Goal: Transaction & Acquisition: Obtain resource

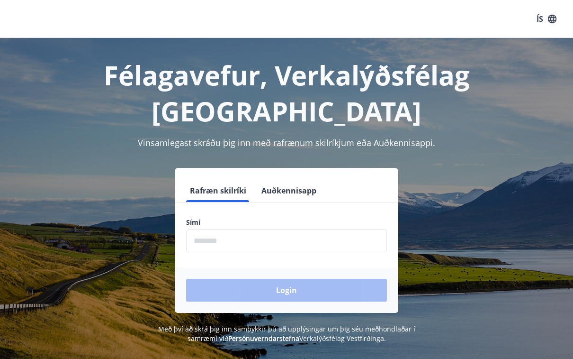
click at [242, 229] on input "phone" at bounding box center [286, 240] width 201 height 23
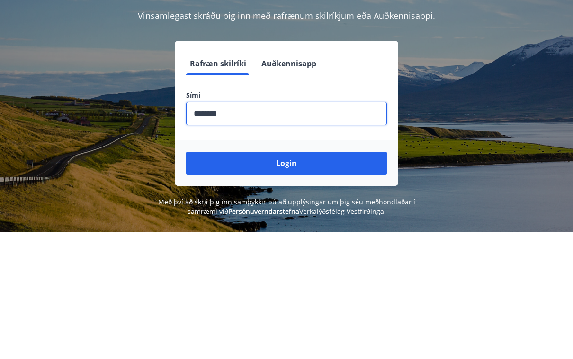
type input "********"
click at [292, 279] on button "Login" at bounding box center [286, 290] width 201 height 23
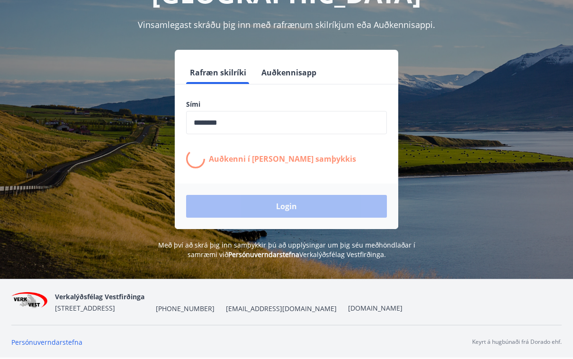
scroll to position [127, 0]
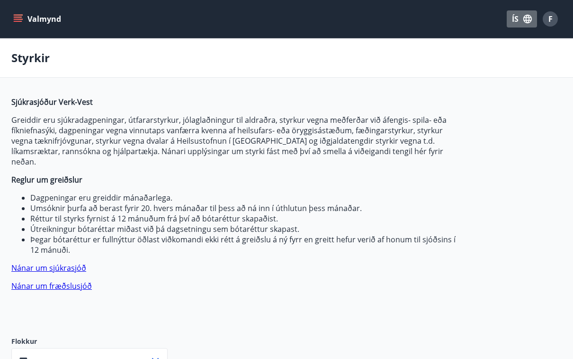
click at [516, 19] on button "ÍS" at bounding box center [522, 18] width 30 height 17
click at [420, 63] on div "English" at bounding box center [446, 59] width 99 height 11
click at [528, 23] on icon "button" at bounding box center [529, 19] width 10 height 10
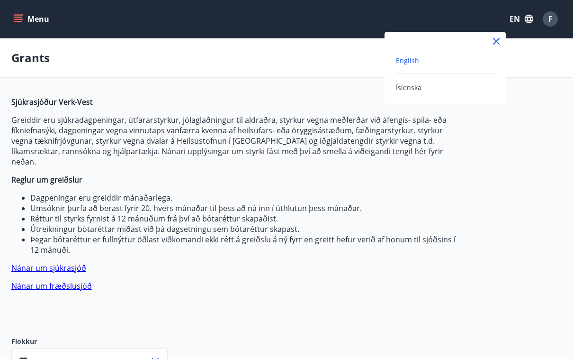
click at [410, 63] on span "English" at bounding box center [407, 60] width 23 height 9
click at [28, 18] on button "Menu" at bounding box center [32, 18] width 42 height 17
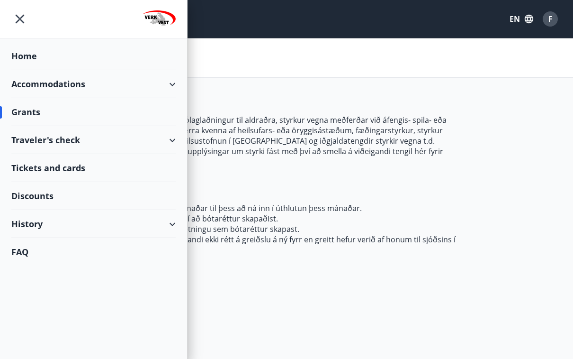
click at [90, 123] on div "Grants" at bounding box center [93, 112] width 164 height 28
click at [26, 116] on div "Grants" at bounding box center [93, 112] width 164 height 28
click at [30, 117] on div "Grants" at bounding box center [93, 112] width 164 height 28
click at [173, 142] on div "Traveler's check" at bounding box center [93, 140] width 164 height 28
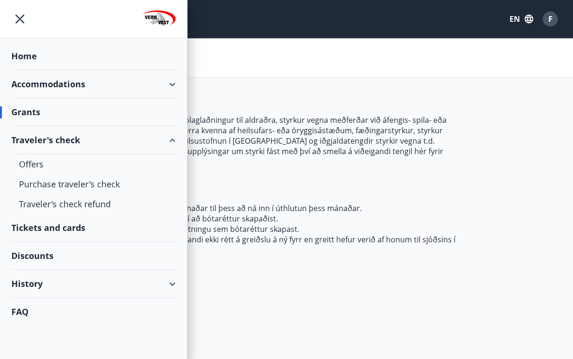
click at [171, 144] on div "Traveler's check" at bounding box center [93, 140] width 164 height 28
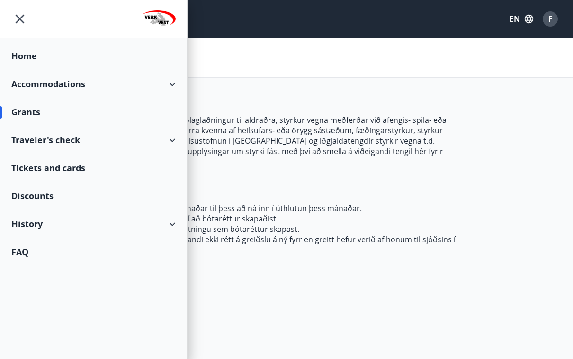
click at [170, 227] on div "History" at bounding box center [93, 224] width 164 height 28
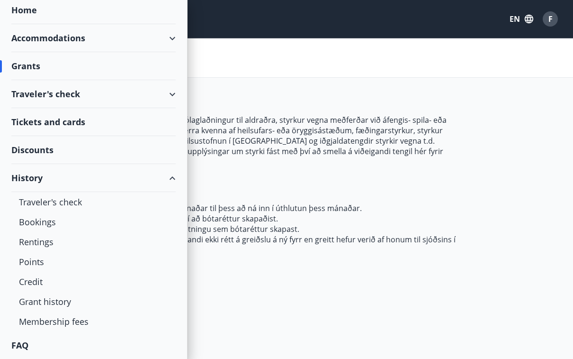
scroll to position [32, 0]
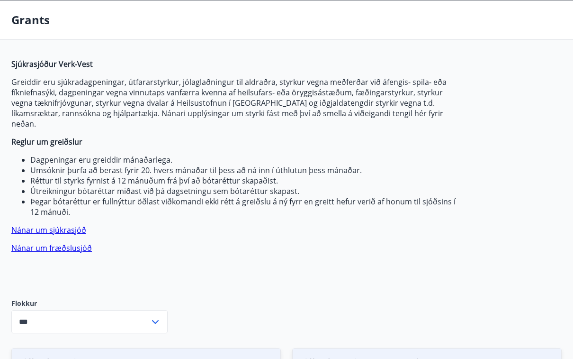
scroll to position [0, 0]
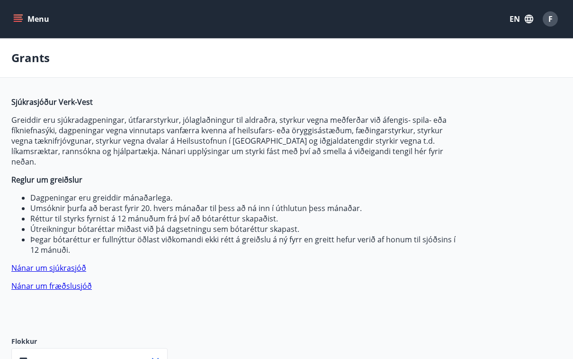
click at [549, 18] on span "F" at bounding box center [551, 19] width 4 height 10
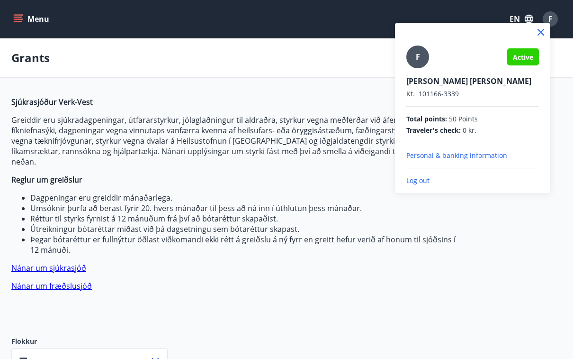
click at [521, 231] on div at bounding box center [286, 179] width 573 height 359
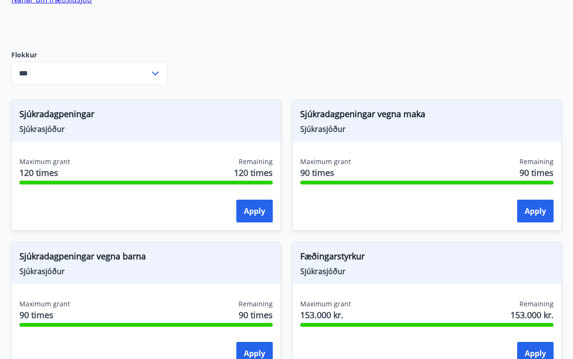
scroll to position [289, 0]
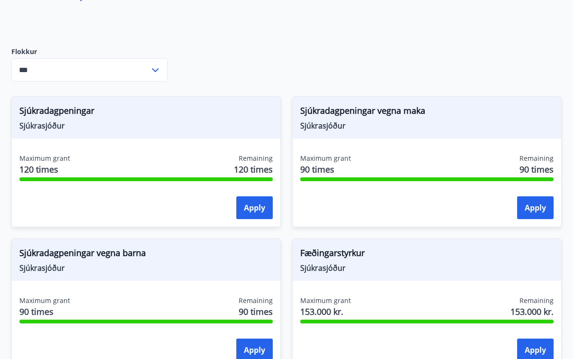
click at [154, 65] on icon at bounding box center [155, 70] width 11 height 11
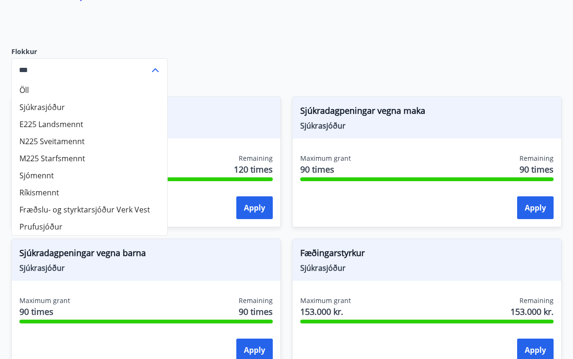
scroll to position [289, 0]
click at [48, 99] on li "Sjúkrasjóður" at bounding box center [89, 107] width 155 height 17
type input "**********"
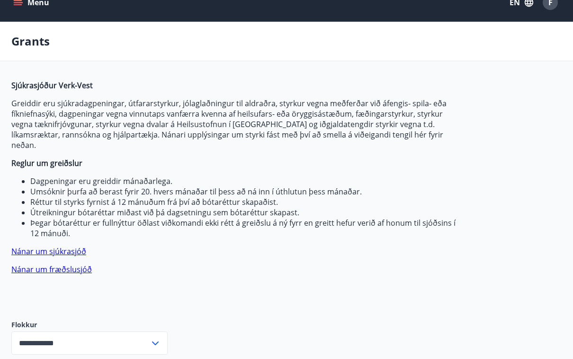
scroll to position [0, 0]
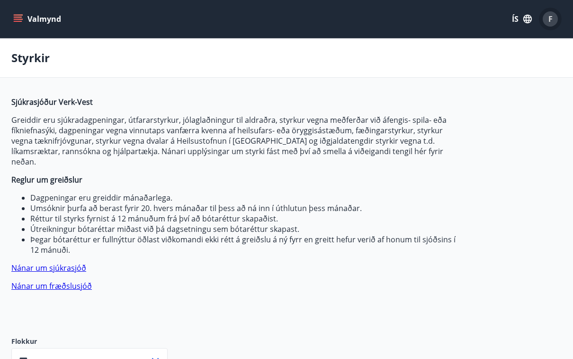
click at [552, 18] on span "F" at bounding box center [551, 19] width 4 height 10
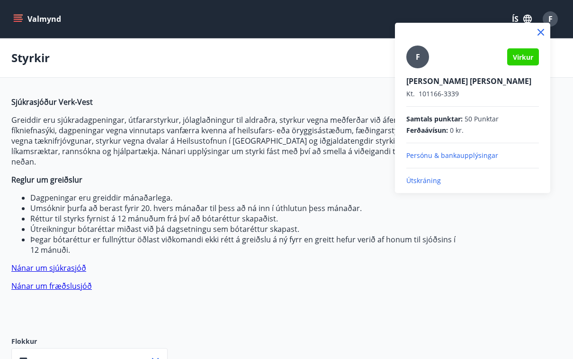
click at [440, 85] on p "[PERSON_NAME] [PERSON_NAME]" at bounding box center [473, 81] width 133 height 10
click at [422, 56] on div "F" at bounding box center [418, 56] width 23 height 23
click at [422, 70] on input "F" at bounding box center [471, 75] width 129 height 10
click at [490, 154] on p "Persónu & bankaupplýsingar" at bounding box center [473, 155] width 133 height 9
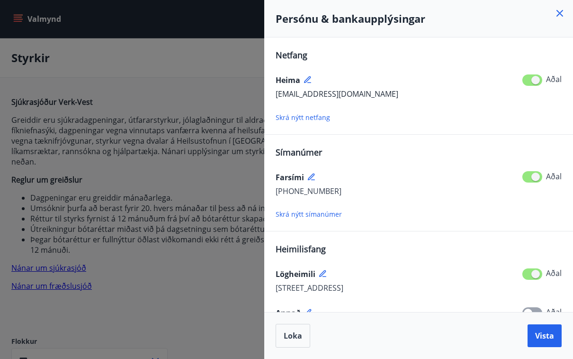
click at [557, 16] on icon at bounding box center [560, 13] width 7 height 7
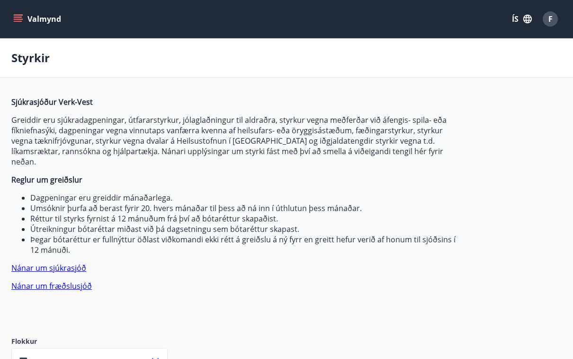
click at [517, 21] on button "ÍS" at bounding box center [522, 18] width 30 height 17
click at [412, 57] on span "English" at bounding box center [408, 60] width 23 height 9
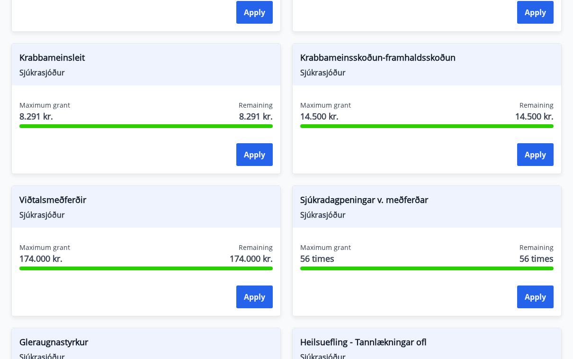
scroll to position [769, 0]
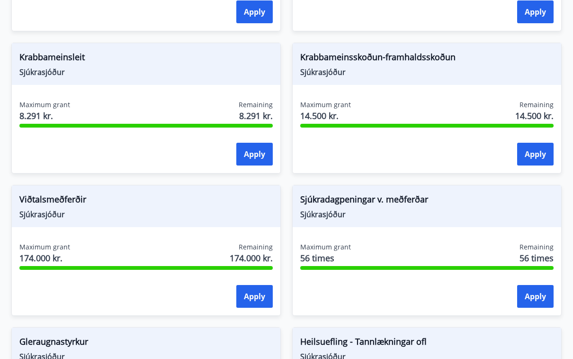
click at [357, 193] on span "Sjúkradagpeningar v. meðferðar" at bounding box center [426, 201] width 253 height 16
click at [543, 285] on button "Apply" at bounding box center [535, 296] width 36 height 23
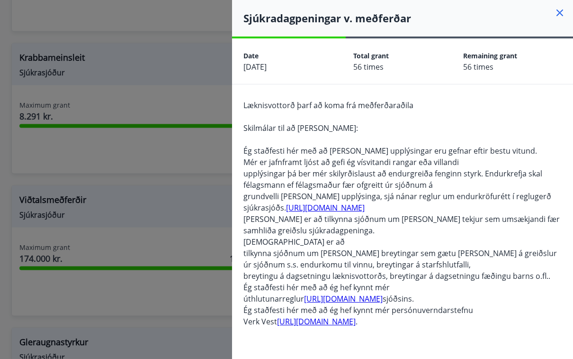
scroll to position [769, 0]
click at [560, 18] on icon at bounding box center [559, 13] width 11 height 11
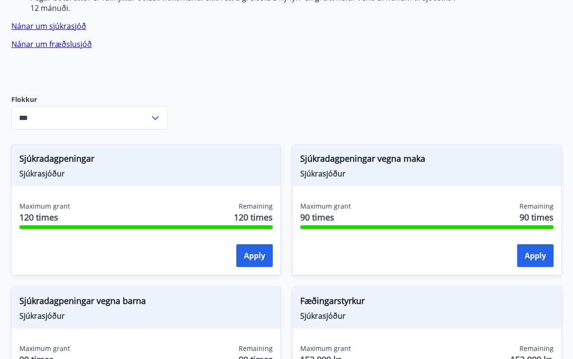
scroll to position [243, 0]
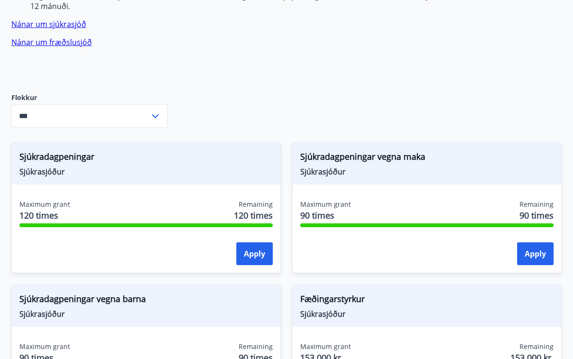
click at [253, 243] on button "Apply" at bounding box center [254, 254] width 36 height 23
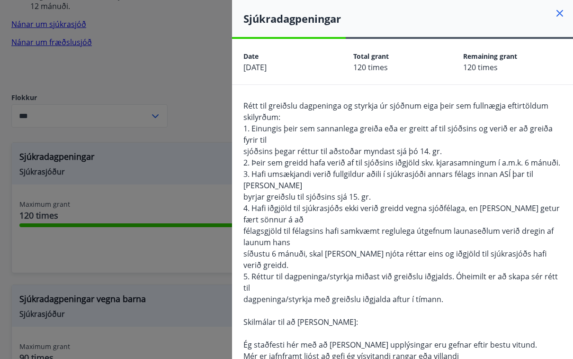
click at [556, 18] on icon at bounding box center [559, 13] width 11 height 11
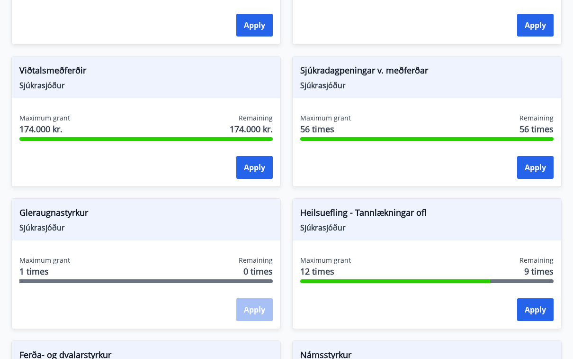
scroll to position [909, 0]
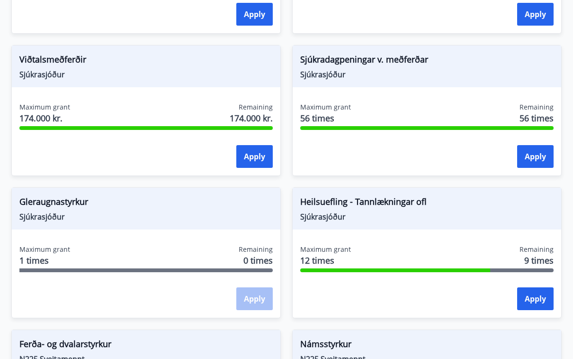
click at [261, 149] on button "Apply" at bounding box center [254, 156] width 36 height 23
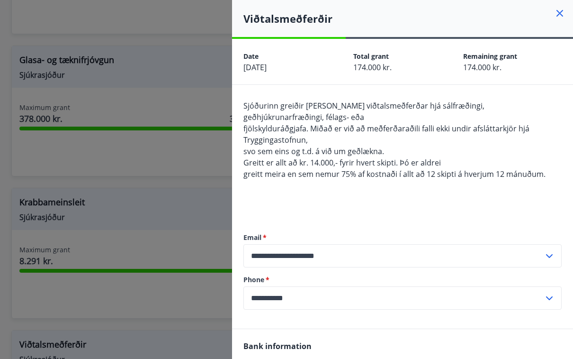
click at [563, 3] on div "Viðtalsmeðferðir" at bounding box center [402, 18] width 341 height 37
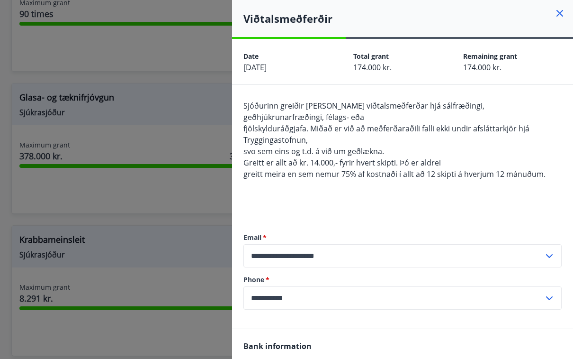
scroll to position [587, 0]
click at [556, 20] on h4 "Viðtalsmeðferðir" at bounding box center [409, 18] width 330 height 14
click at [565, 9] on icon at bounding box center [559, 13] width 11 height 11
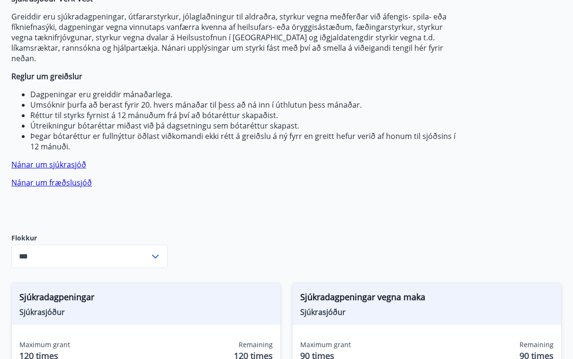
scroll to position [104, 0]
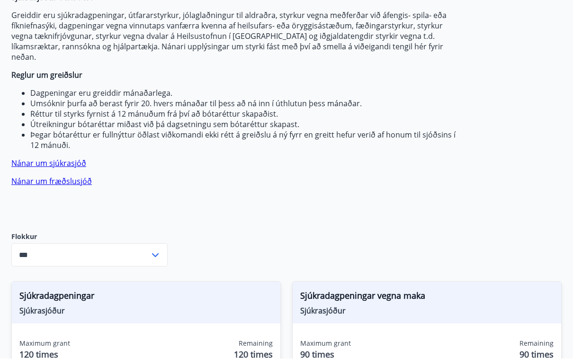
click at [155, 250] on icon at bounding box center [155, 255] width 11 height 11
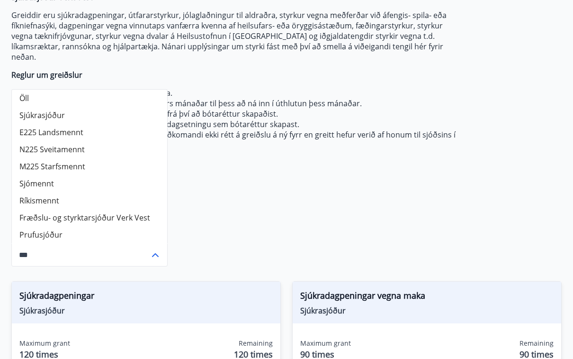
click at [57, 107] on li "Sjúkrasjóður" at bounding box center [89, 115] width 155 height 17
type input "**********"
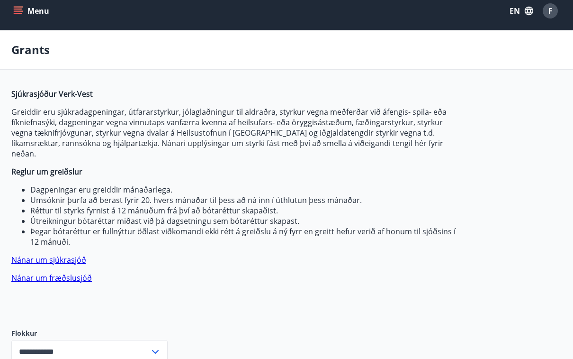
scroll to position [6, 0]
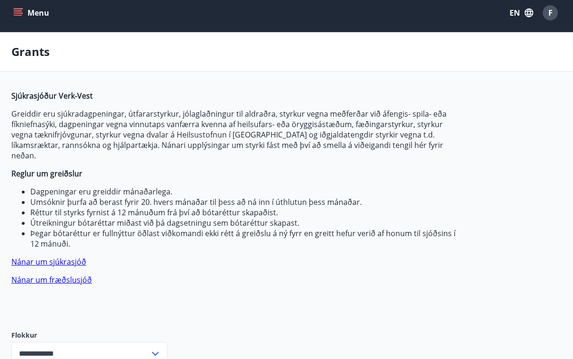
click at [67, 257] on link "Nánar um sjúkrasjóð" at bounding box center [48, 262] width 75 height 10
